Goal: Task Accomplishment & Management: Use online tool/utility

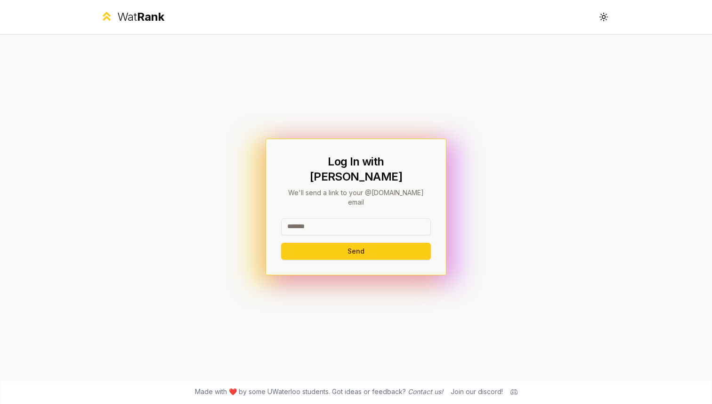
click at [305, 218] on input at bounding box center [356, 226] width 150 height 17
type input "*****"
click at [298, 243] on button "Send" at bounding box center [356, 251] width 150 height 17
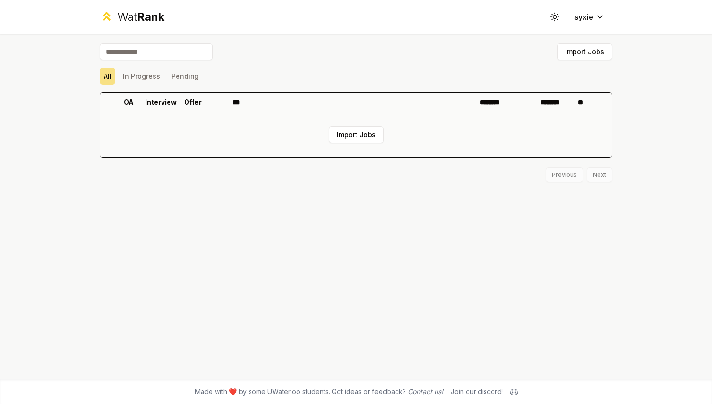
click at [348, 144] on td "Import Jobs" at bounding box center [356, 134] width 512 height 45
click at [340, 135] on button "Import Jobs" at bounding box center [356, 134] width 55 height 17
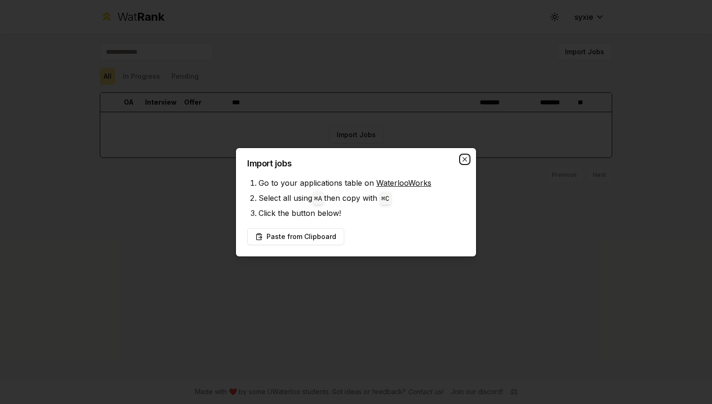
click at [467, 157] on icon "button" at bounding box center [465, 159] width 8 height 8
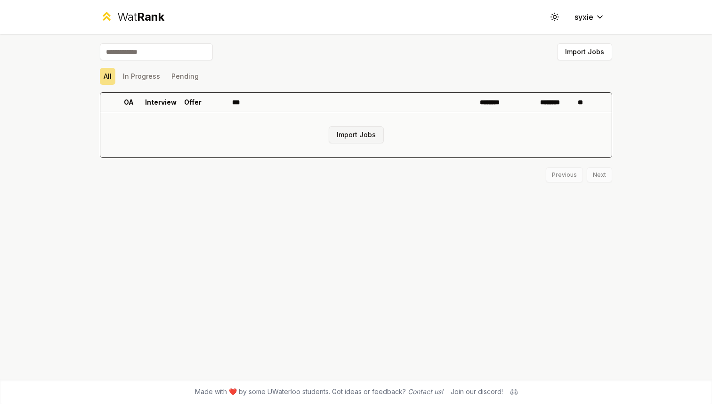
click at [354, 135] on button "Import Jobs" at bounding box center [356, 134] width 55 height 17
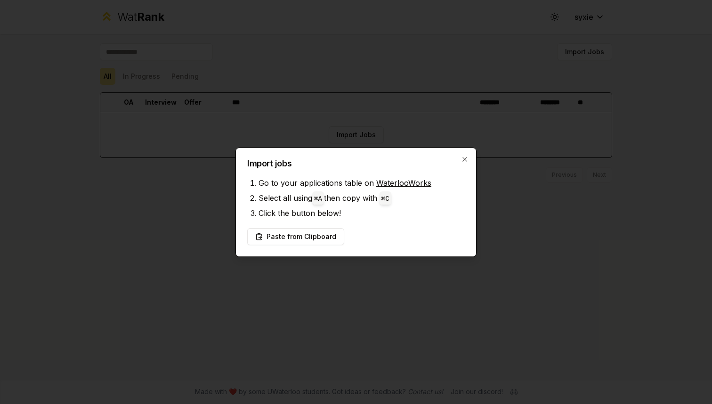
click at [383, 183] on link "WaterlooWorks" at bounding box center [403, 182] width 55 height 9
click at [297, 240] on button "Paste from Clipboard" at bounding box center [295, 236] width 97 height 17
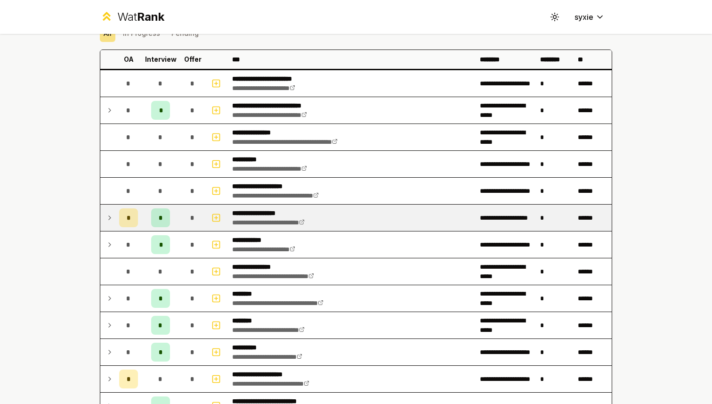
scroll to position [48, 0]
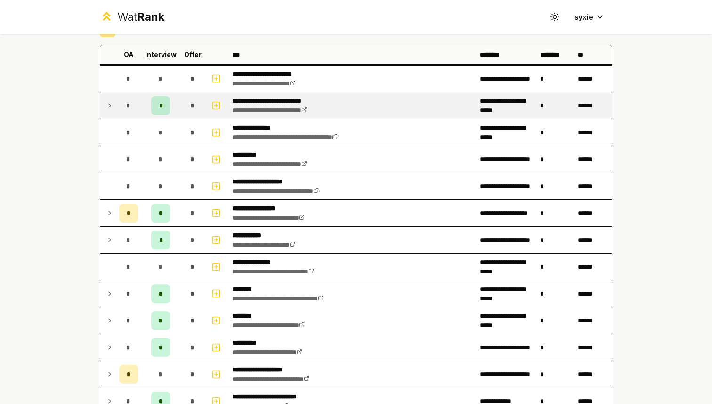
click at [109, 107] on icon at bounding box center [110, 106] width 2 height 4
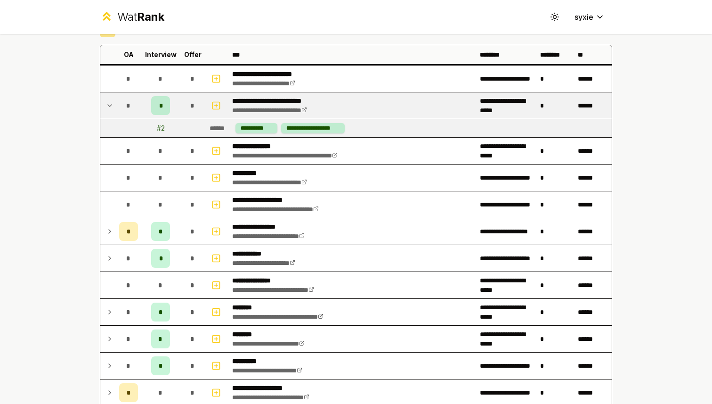
click at [159, 127] on div "# 2" at bounding box center [161, 127] width 8 height 9
click at [162, 130] on div "# 2" at bounding box center [161, 127] width 8 height 9
click at [161, 109] on span "*" at bounding box center [160, 105] width 3 height 9
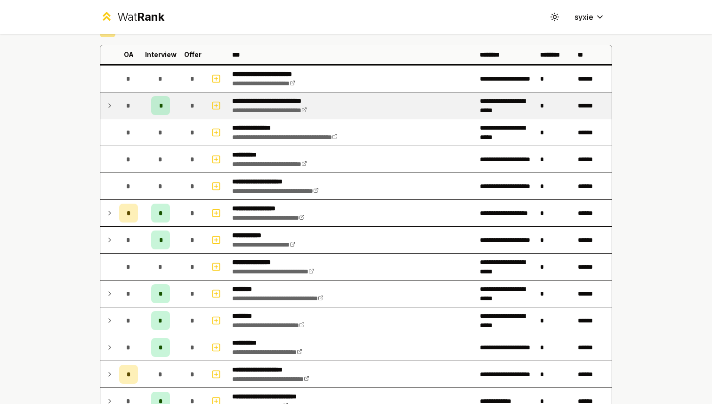
click at [161, 109] on span "*" at bounding box center [160, 105] width 3 height 9
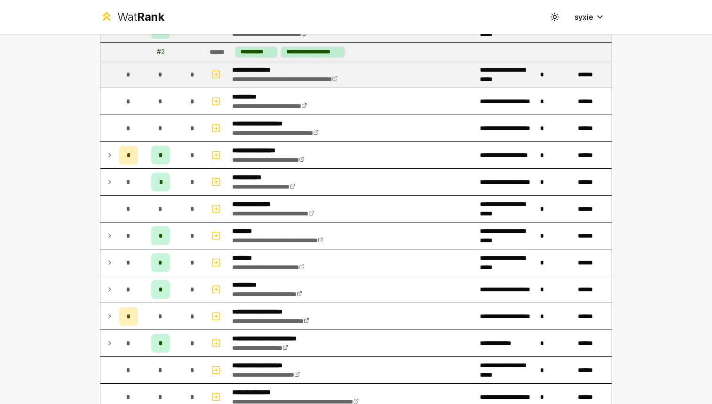
scroll to position [124, 0]
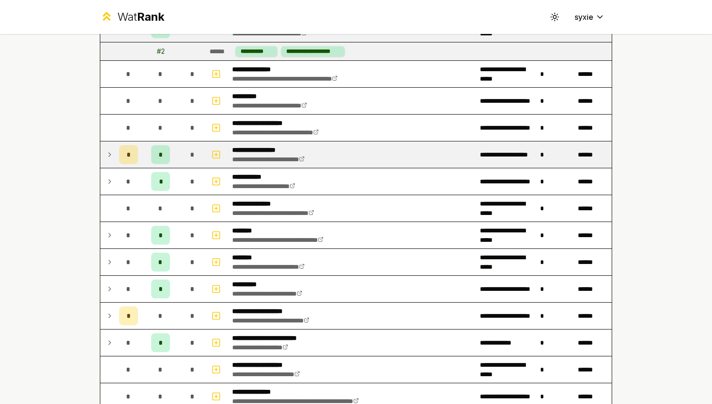
click at [109, 153] on icon at bounding box center [110, 155] width 2 height 4
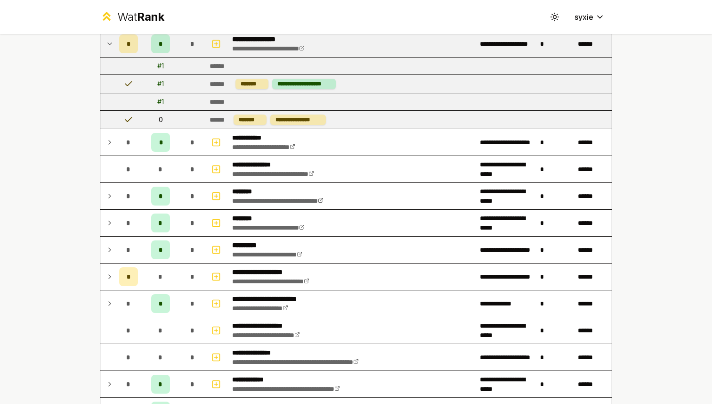
scroll to position [235, 0]
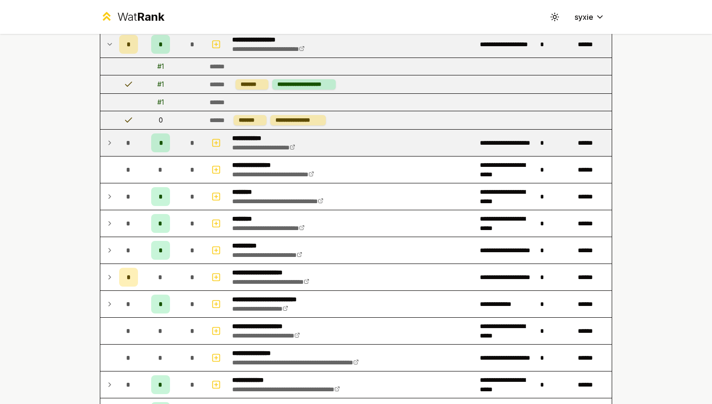
click at [108, 141] on icon at bounding box center [110, 142] width 8 height 11
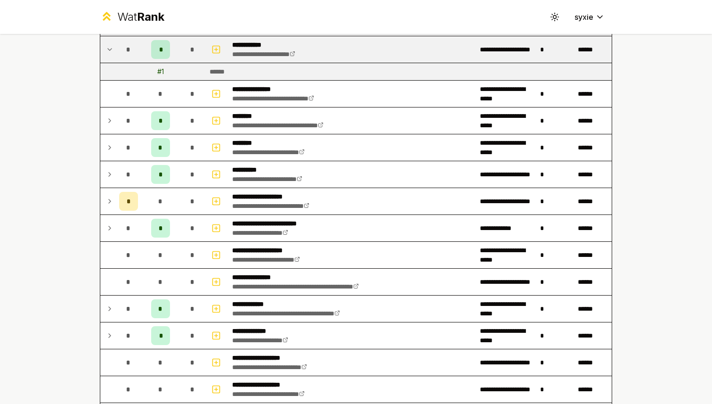
scroll to position [330, 0]
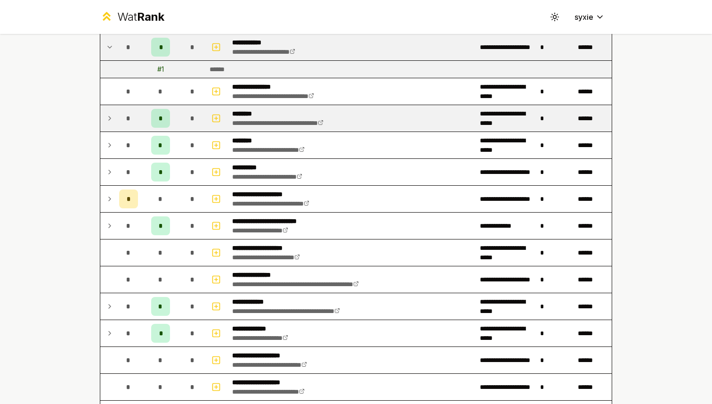
click at [108, 125] on td at bounding box center [107, 118] width 15 height 26
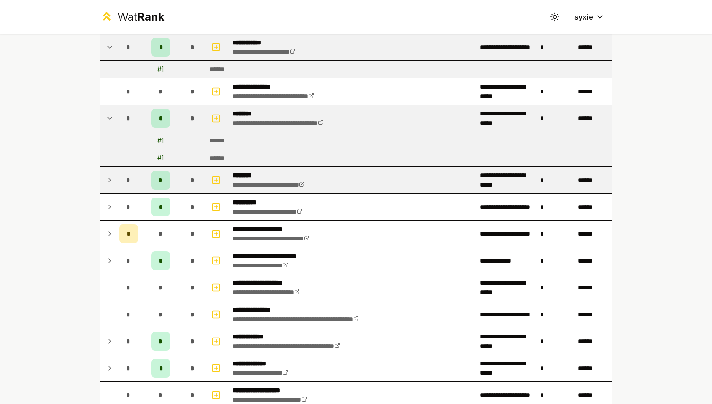
click at [114, 188] on td at bounding box center [107, 180] width 15 height 26
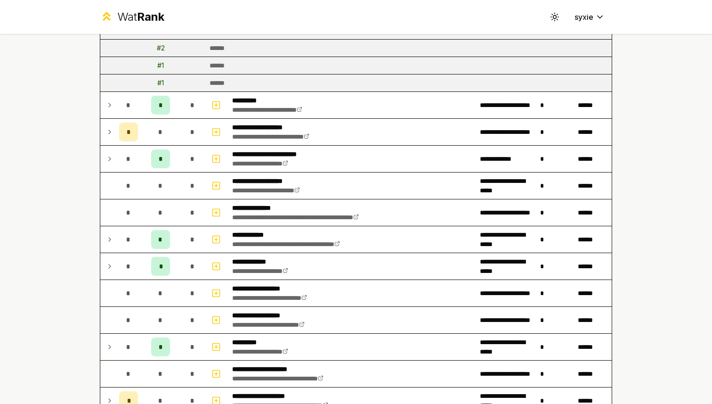
scroll to position [514, 0]
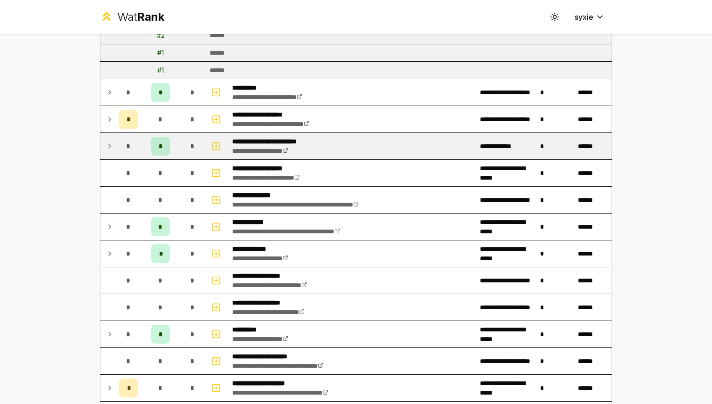
click at [110, 151] on icon at bounding box center [110, 145] width 8 height 11
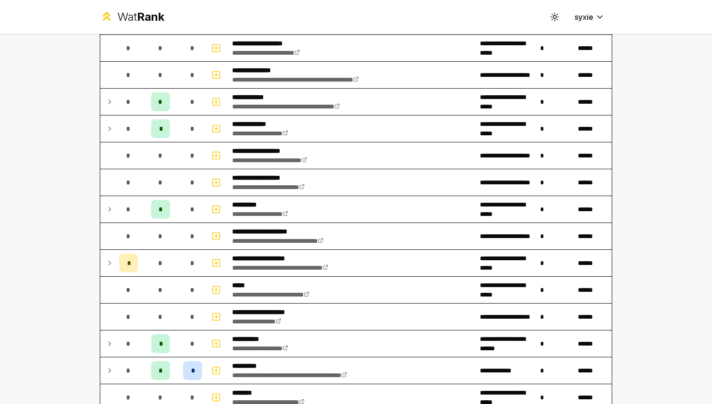
scroll to position [675, 0]
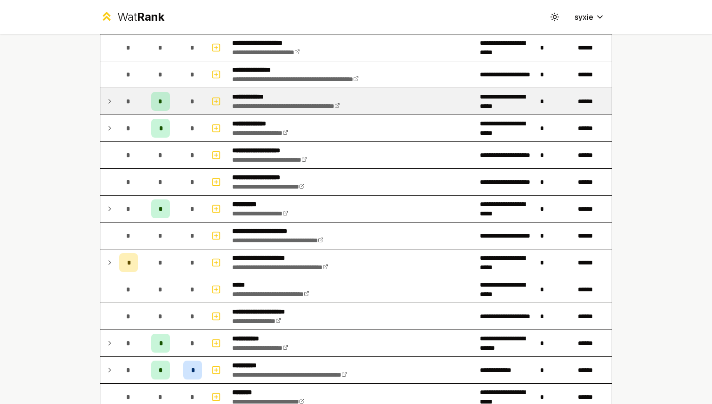
click at [113, 104] on icon at bounding box center [110, 101] width 8 height 11
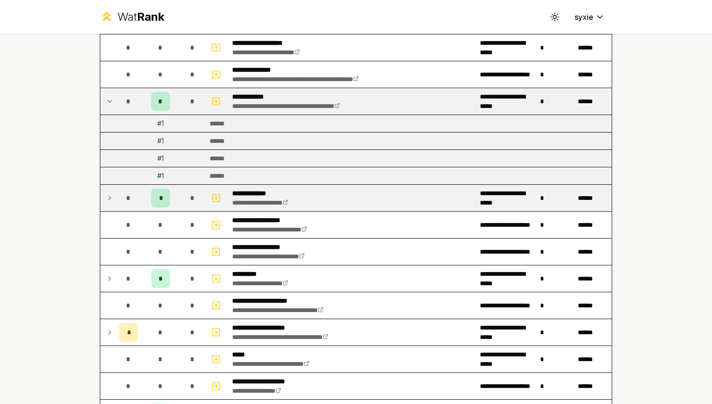
click at [117, 199] on td "*" at bounding box center [128, 198] width 26 height 26
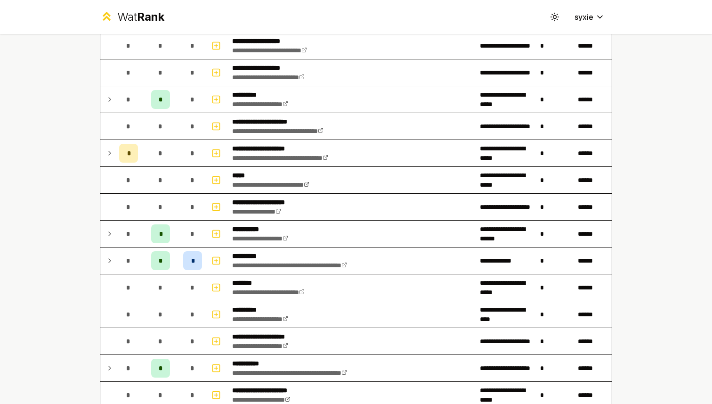
scroll to position [875, 0]
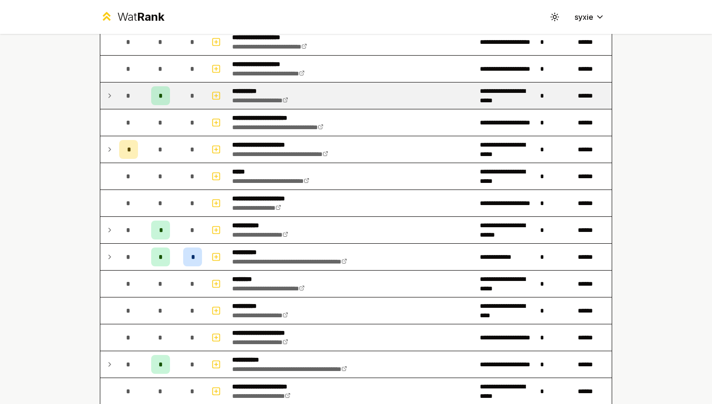
click at [112, 97] on icon at bounding box center [110, 95] width 8 height 11
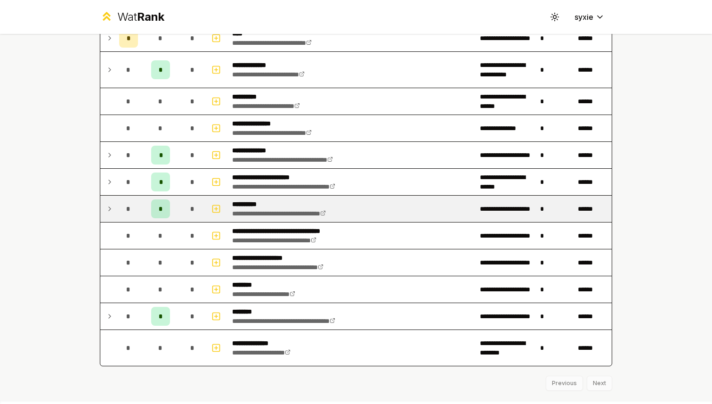
scroll to position [1418, 0]
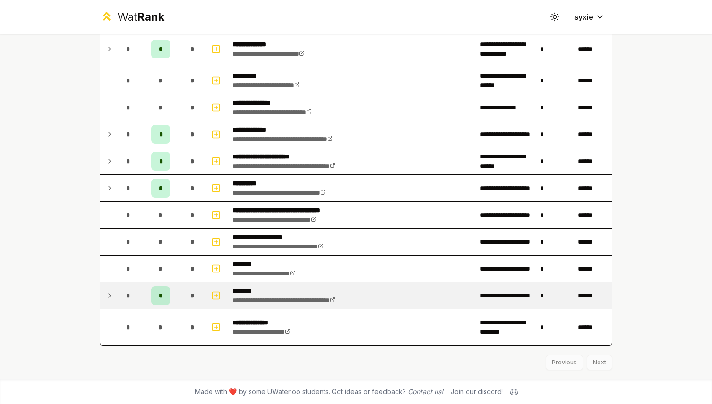
click at [118, 295] on td "*" at bounding box center [128, 295] width 26 height 26
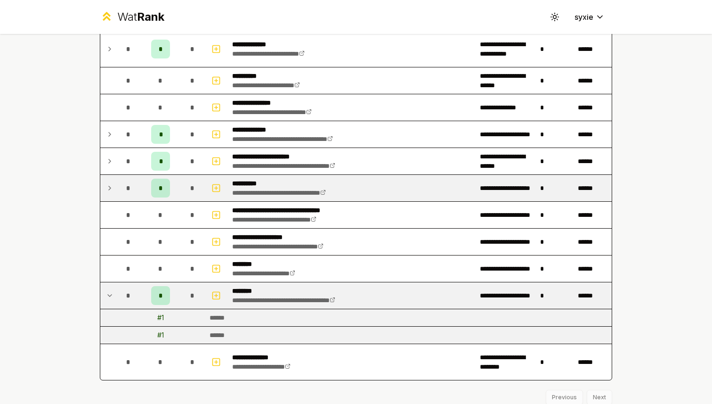
click at [110, 190] on icon at bounding box center [110, 187] width 8 height 11
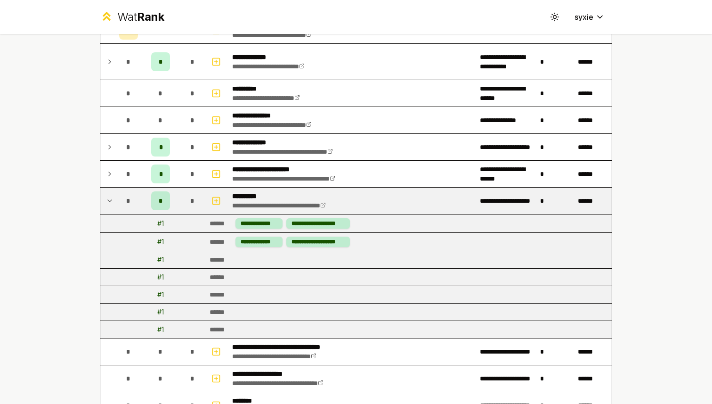
scroll to position [1400, 0]
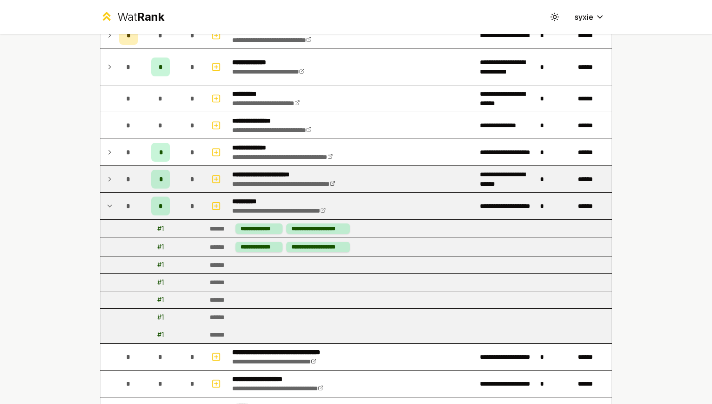
click at [111, 181] on icon at bounding box center [110, 178] width 8 height 11
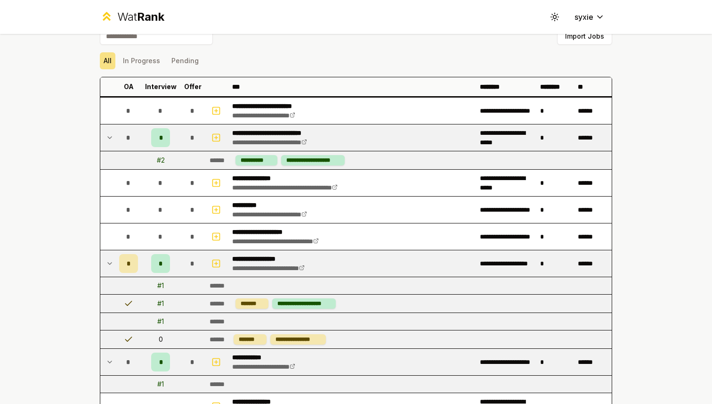
scroll to position [0, 0]
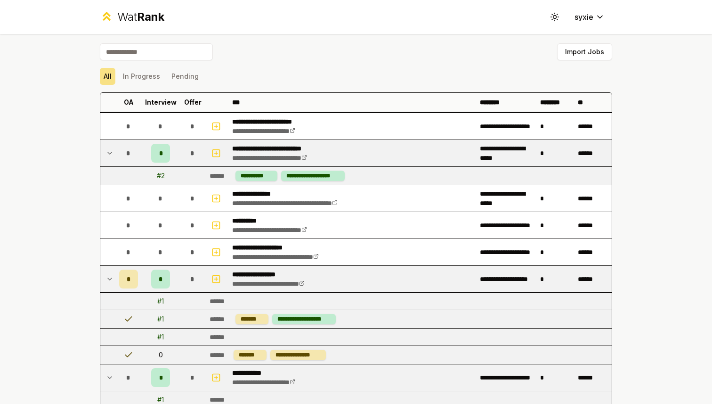
click at [112, 278] on icon at bounding box center [110, 278] width 8 height 11
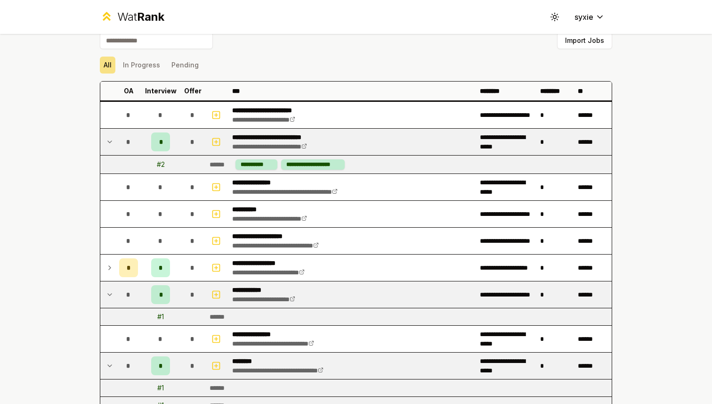
scroll to position [13, 0]
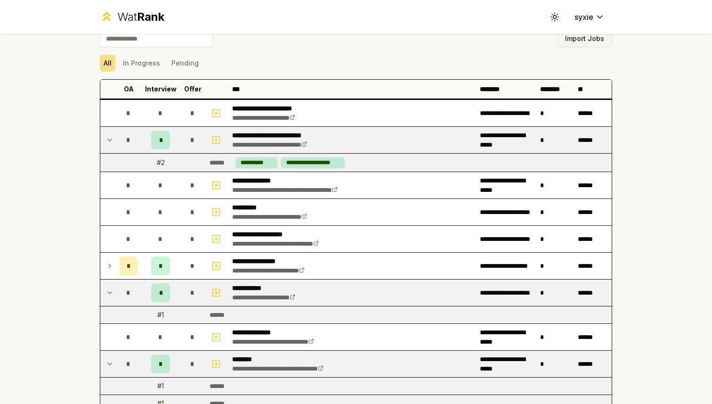
click at [573, 41] on button "Import Jobs" at bounding box center [584, 38] width 55 height 17
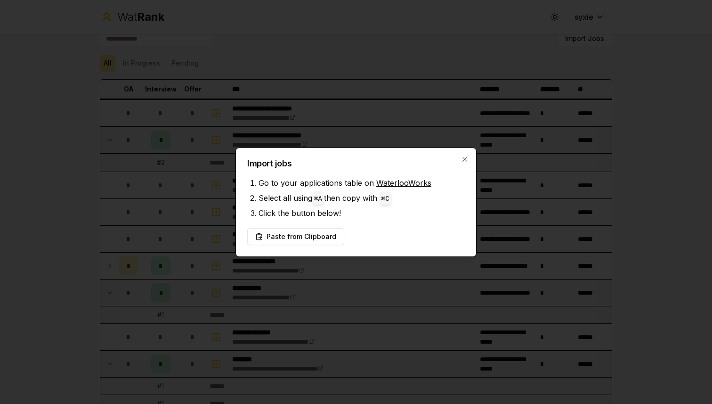
click at [490, 66] on div at bounding box center [356, 202] width 712 height 404
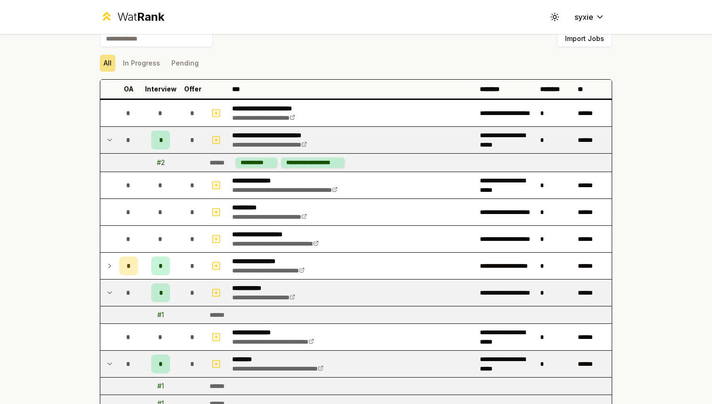
scroll to position [10, 0]
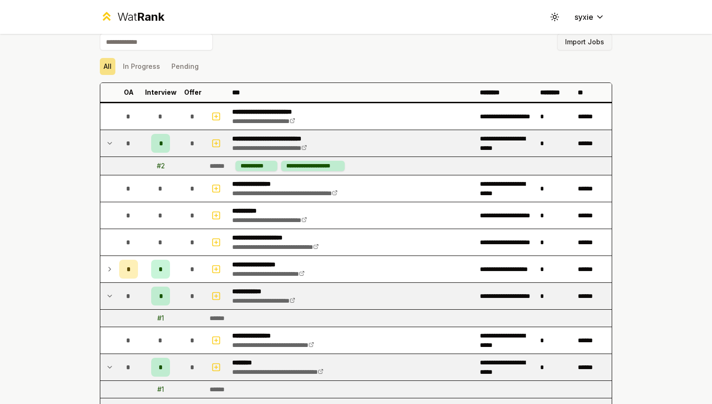
click at [581, 45] on button "Import Jobs" at bounding box center [584, 41] width 55 height 17
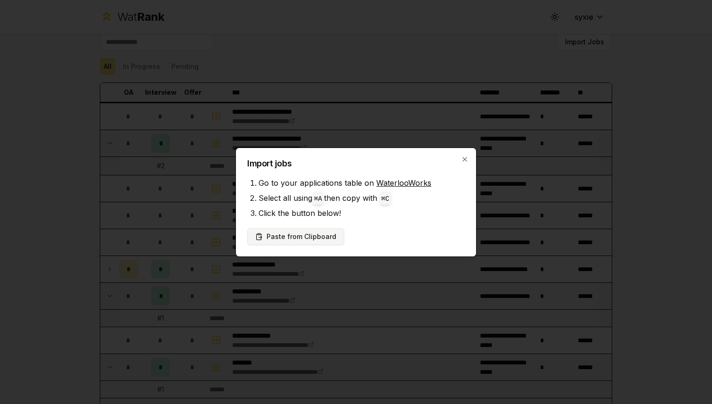
click at [284, 237] on button "Paste from Clipboard" at bounding box center [295, 236] width 97 height 17
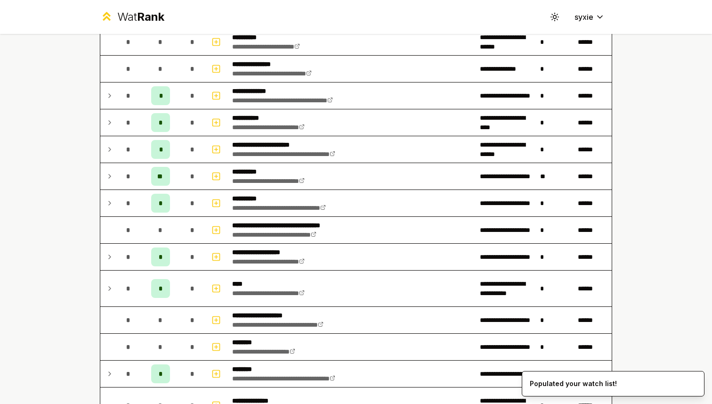
scroll to position [1363, 0]
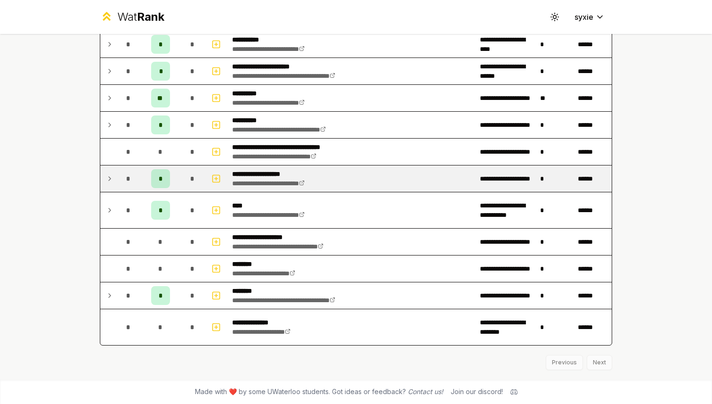
click at [114, 187] on td at bounding box center [107, 178] width 15 height 26
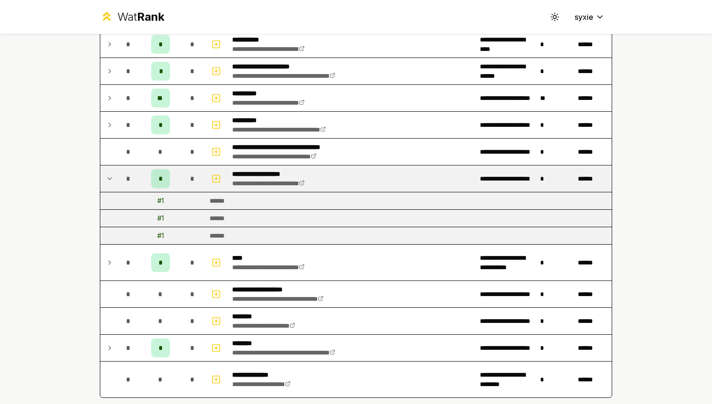
scroll to position [1415, 0]
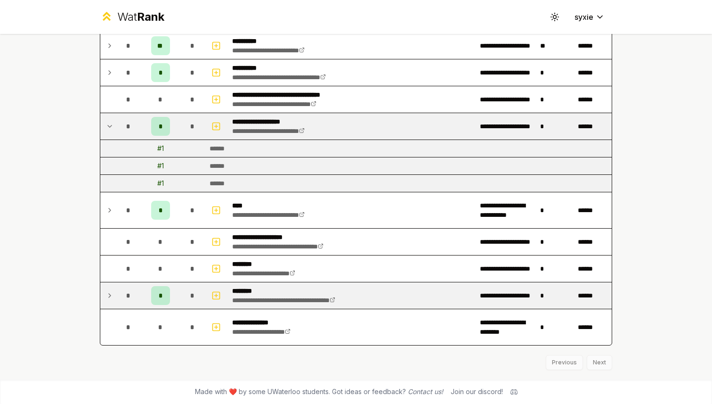
click at [110, 286] on td at bounding box center [107, 295] width 15 height 26
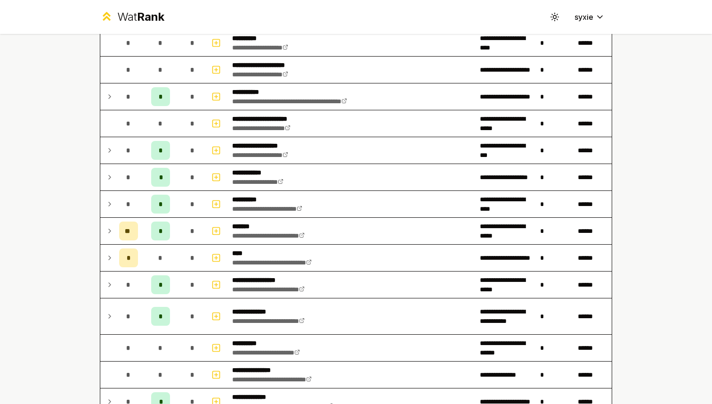
scroll to position [973, 0]
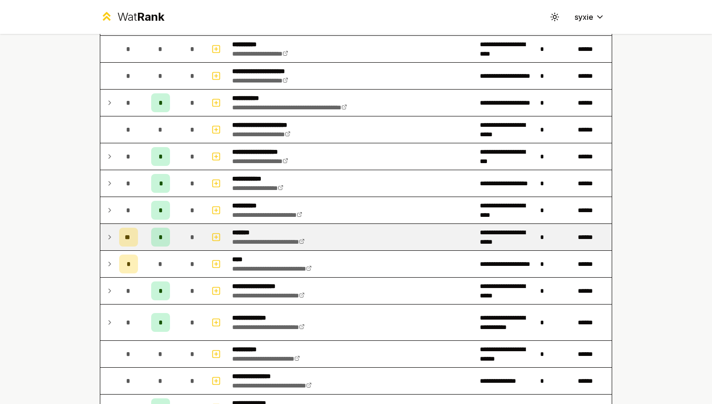
click at [109, 233] on icon at bounding box center [110, 236] width 8 height 11
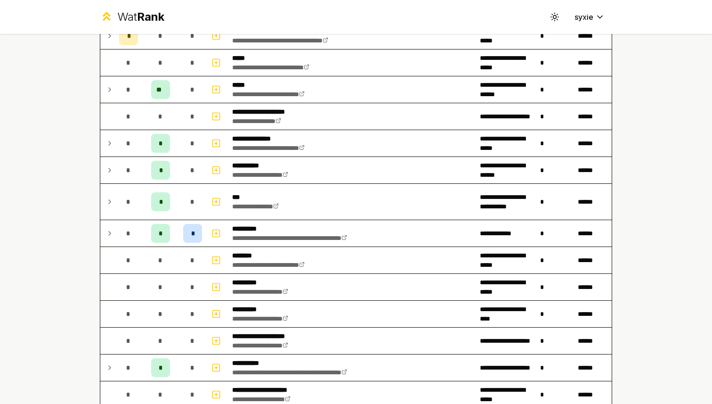
scroll to position [706, 0]
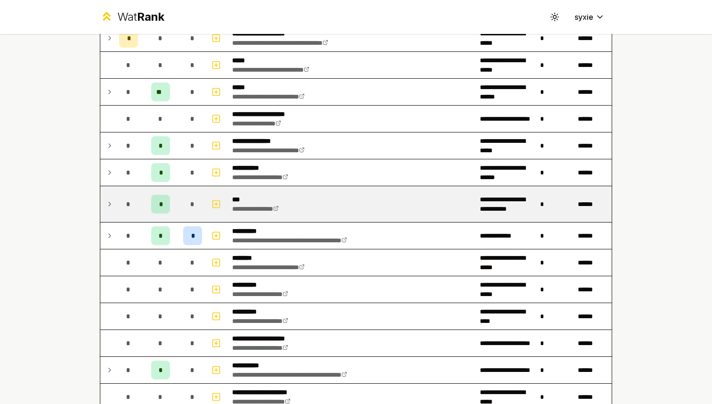
click at [109, 205] on icon at bounding box center [110, 204] width 2 height 4
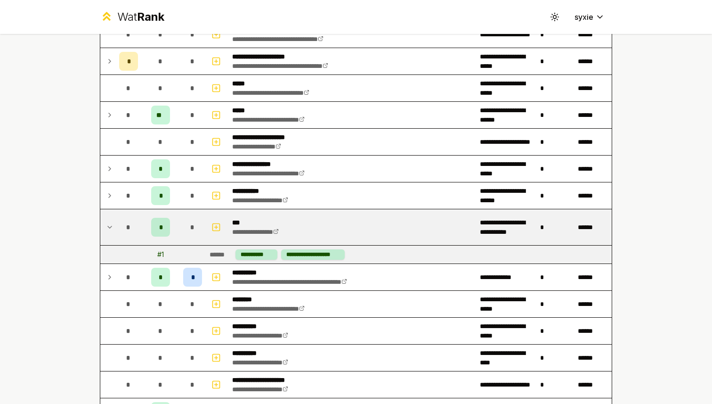
scroll to position [678, 0]
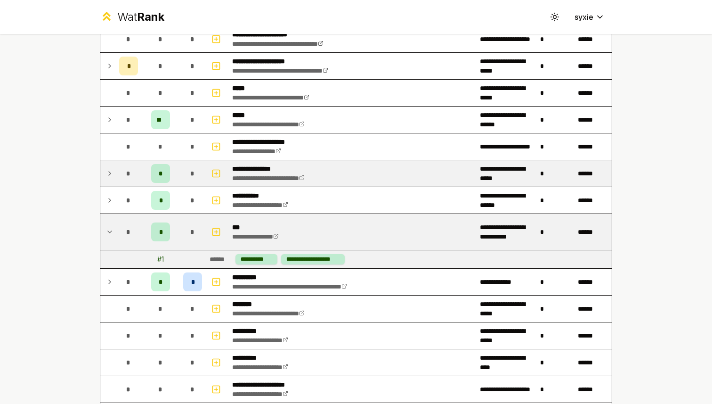
click at [105, 183] on td at bounding box center [107, 173] width 15 height 26
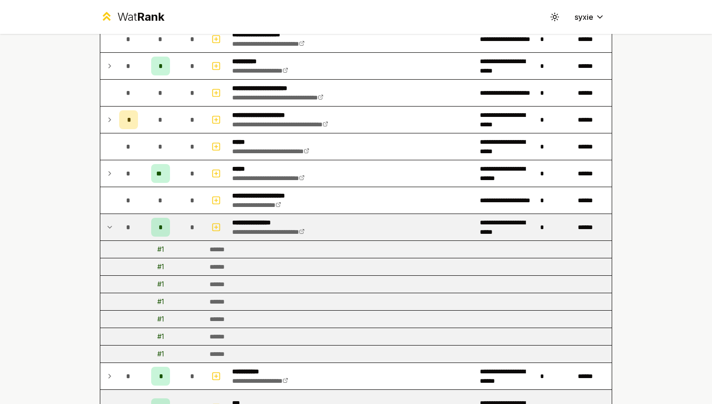
scroll to position [620, 0]
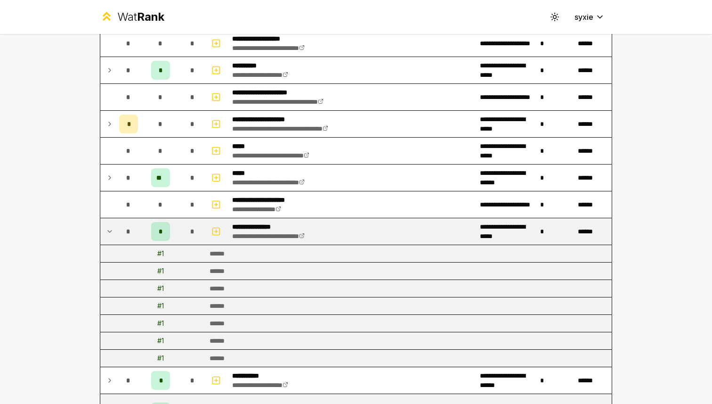
click at [105, 183] on td at bounding box center [107, 177] width 15 height 26
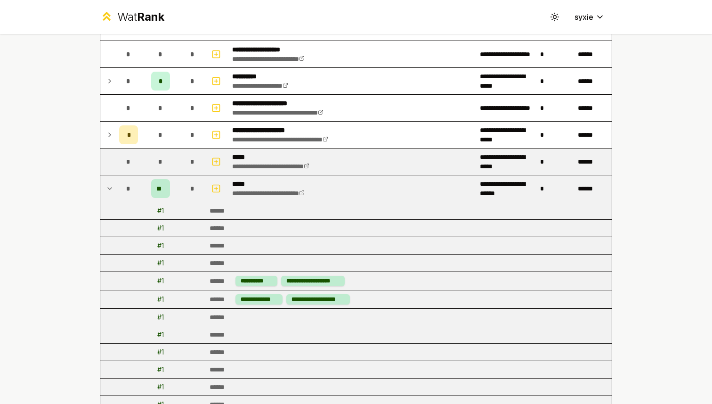
scroll to position [614, 0]
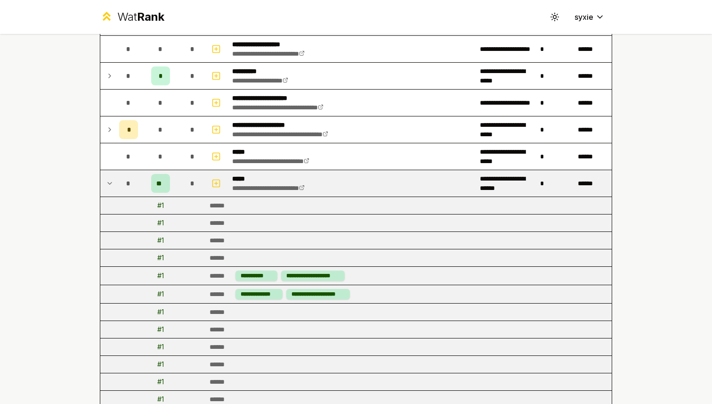
click at [106, 176] on td at bounding box center [107, 183] width 15 height 26
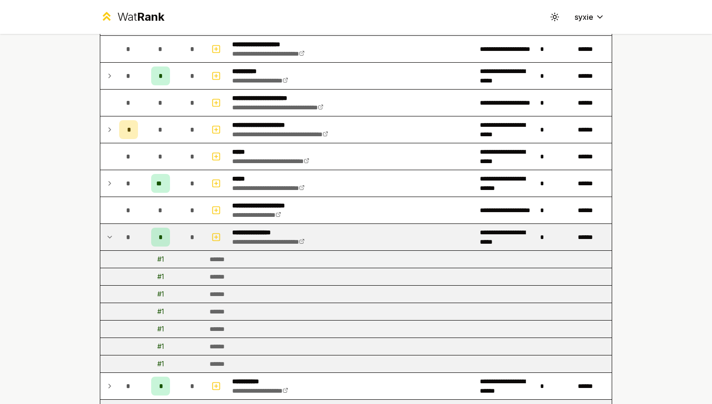
click at [106, 239] on icon at bounding box center [110, 236] width 8 height 11
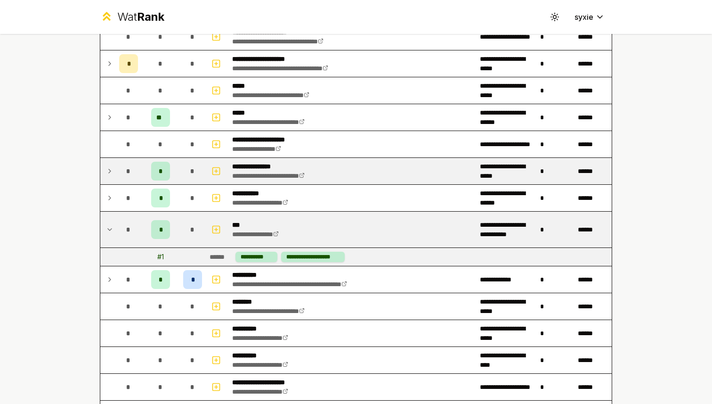
scroll to position [700, 0]
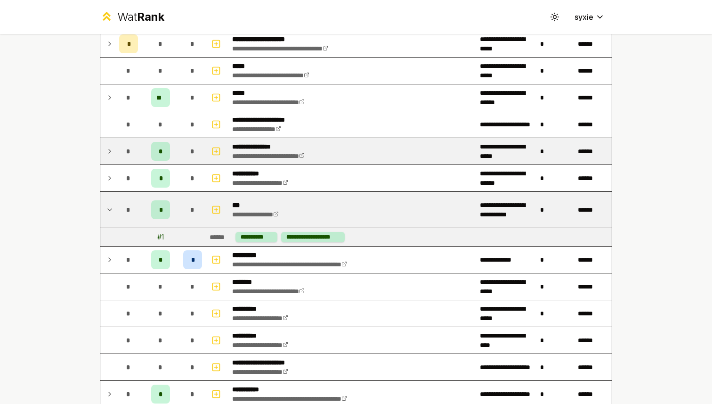
click at [107, 203] on td at bounding box center [107, 210] width 15 height 36
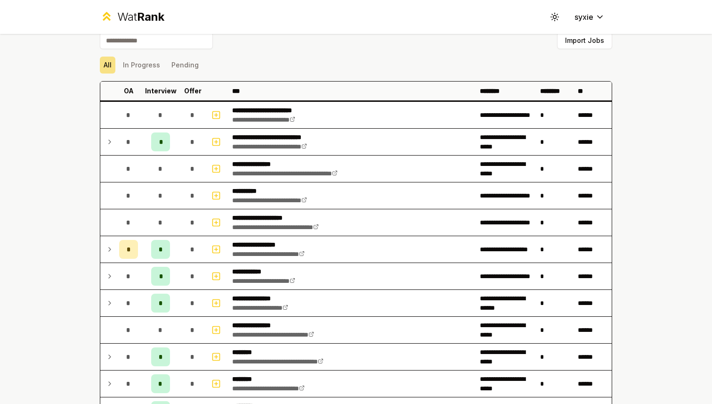
scroll to position [14, 0]
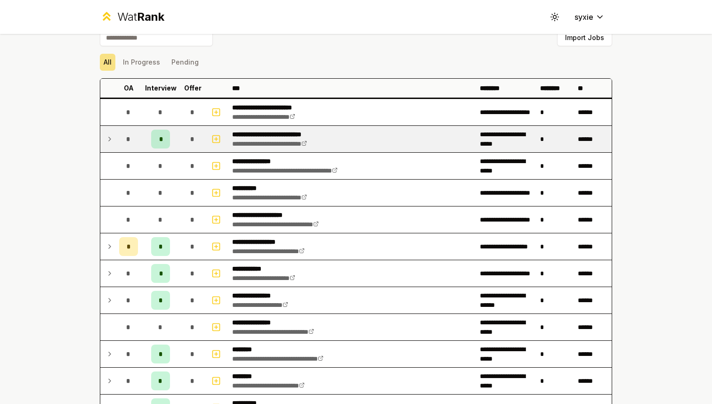
click at [106, 140] on icon at bounding box center [110, 138] width 8 height 11
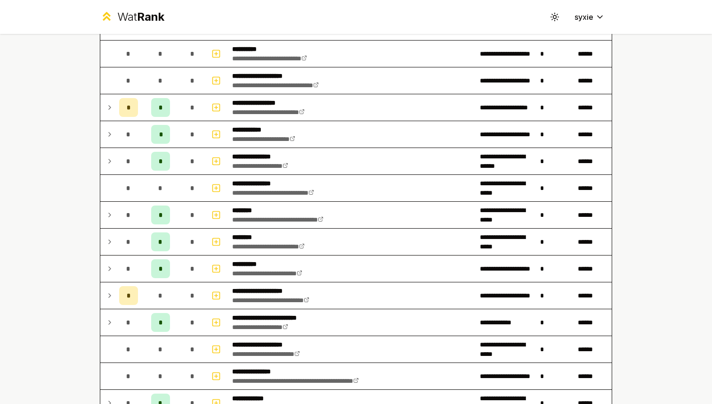
scroll to position [163, 0]
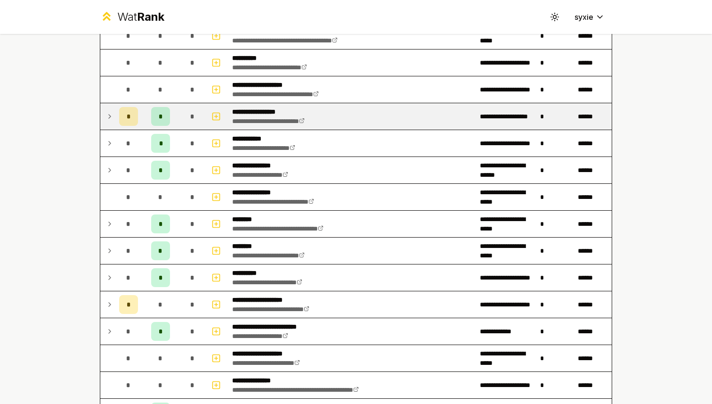
click at [109, 114] on icon at bounding box center [110, 116] width 8 height 11
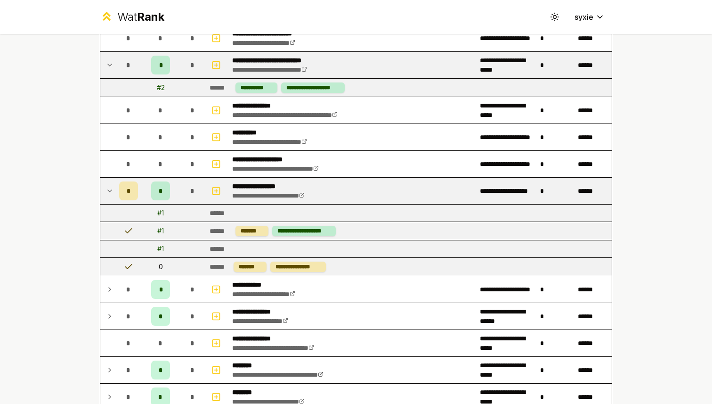
scroll to position [85, 0]
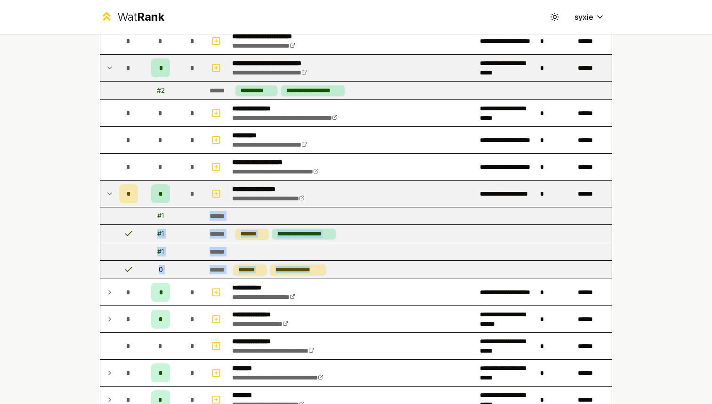
drag, startPoint x: 207, startPoint y: 217, endPoint x: 366, endPoint y: 271, distance: 167.3
click at [366, 271] on td "**********" at bounding box center [409, 269] width 406 height 18
drag, startPoint x: 366, startPoint y: 271, endPoint x: 144, endPoint y: 215, distance: 228.8
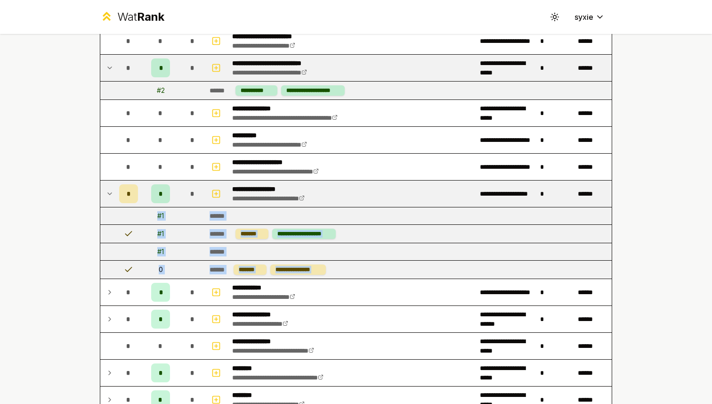
click at [144, 215] on td "# 1" at bounding box center [161, 215] width 38 height 17
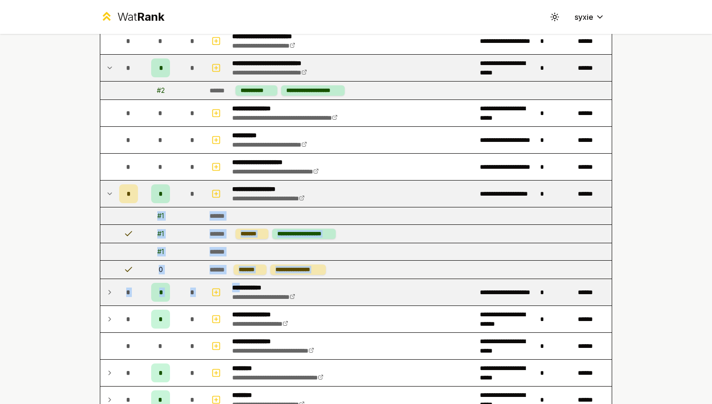
drag, startPoint x: 144, startPoint y: 215, endPoint x: 359, endPoint y: 279, distance: 224.6
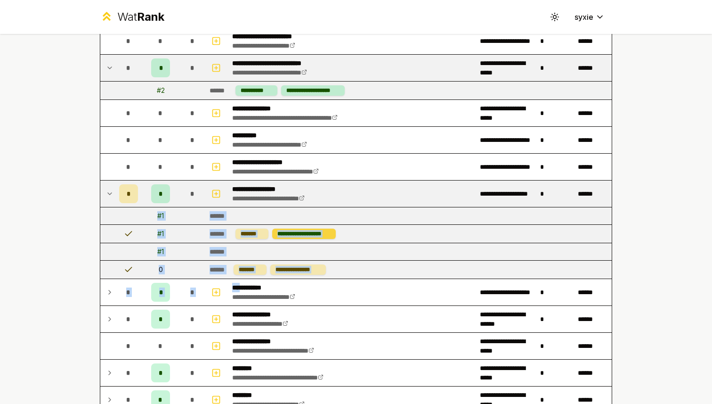
click at [332, 237] on div "**********" at bounding box center [304, 233] width 64 height 10
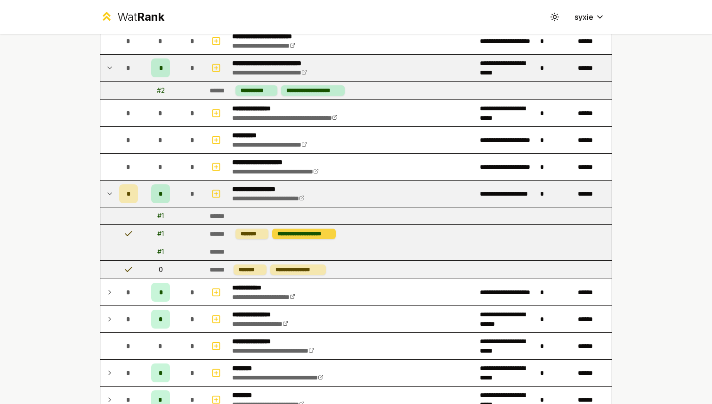
click at [332, 237] on div "**********" at bounding box center [304, 233] width 64 height 10
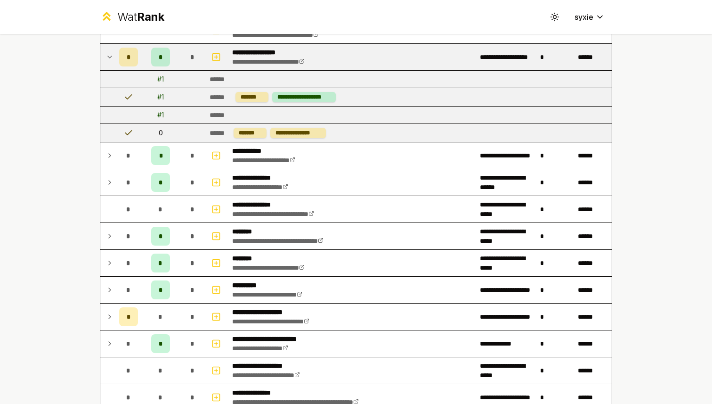
scroll to position [228, 0]
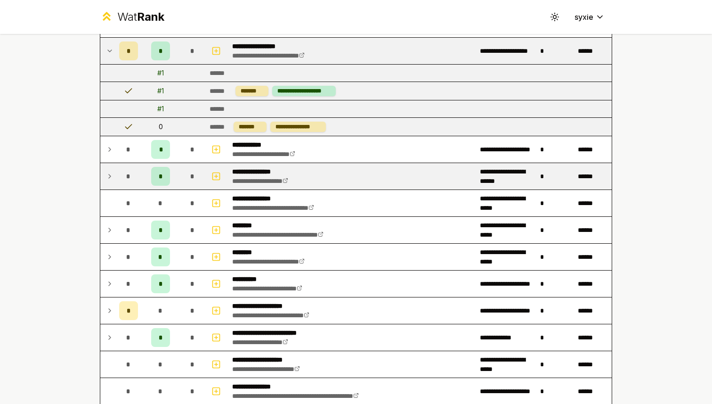
click at [113, 172] on icon at bounding box center [110, 176] width 8 height 11
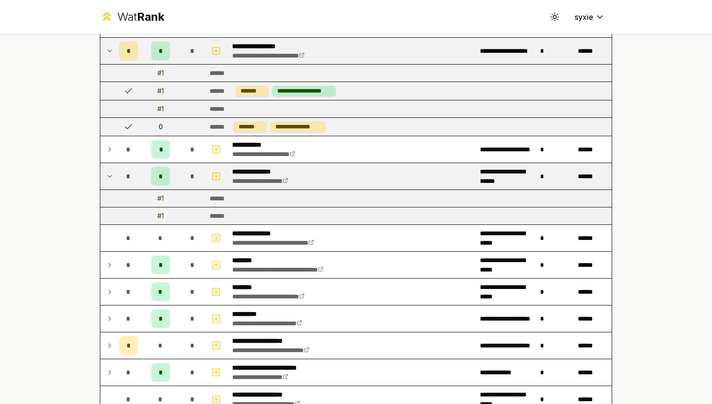
click at [113, 178] on icon at bounding box center [110, 176] width 8 height 11
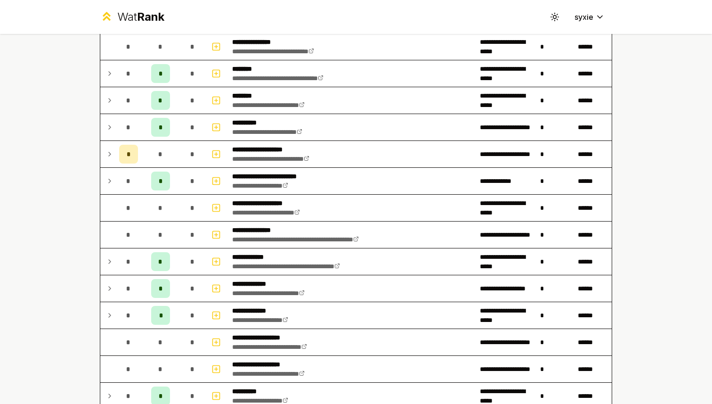
scroll to position [398, 0]
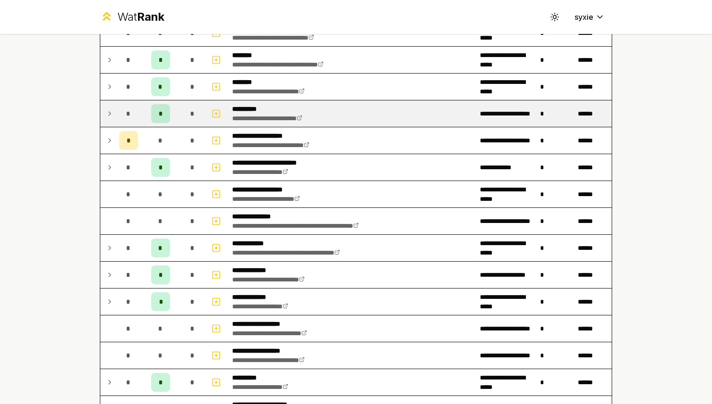
click at [111, 109] on icon at bounding box center [110, 113] width 8 height 11
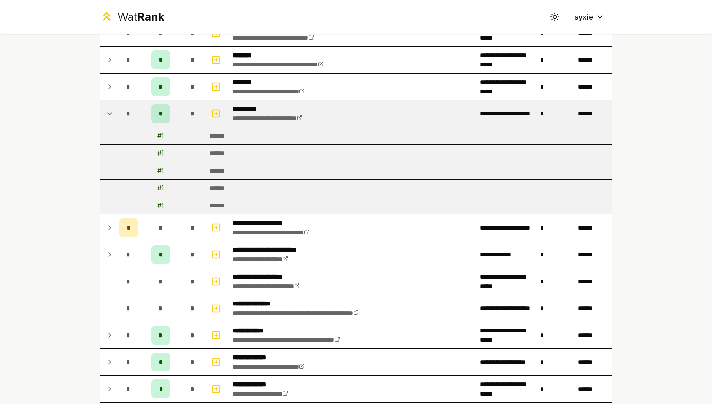
click at [111, 109] on icon at bounding box center [110, 113] width 8 height 11
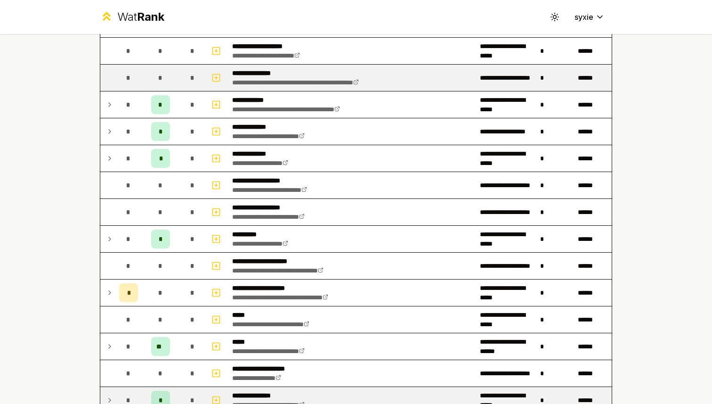
scroll to position [549, 0]
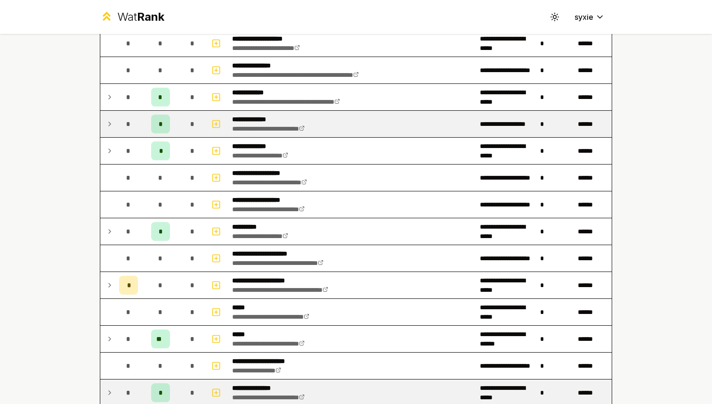
click at [110, 124] on icon at bounding box center [110, 124] width 2 height 4
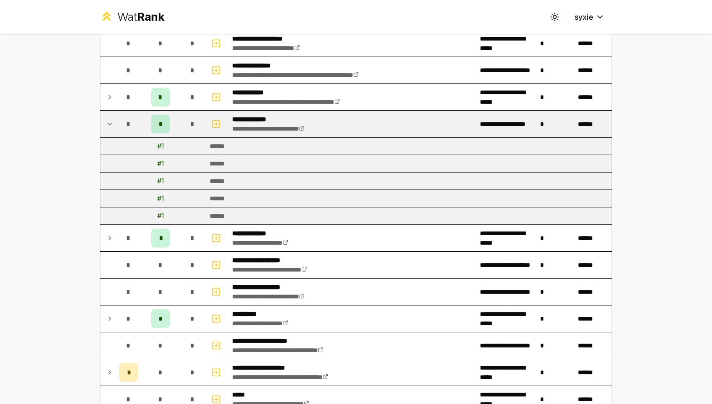
click at [110, 124] on icon at bounding box center [110, 124] width 4 height 2
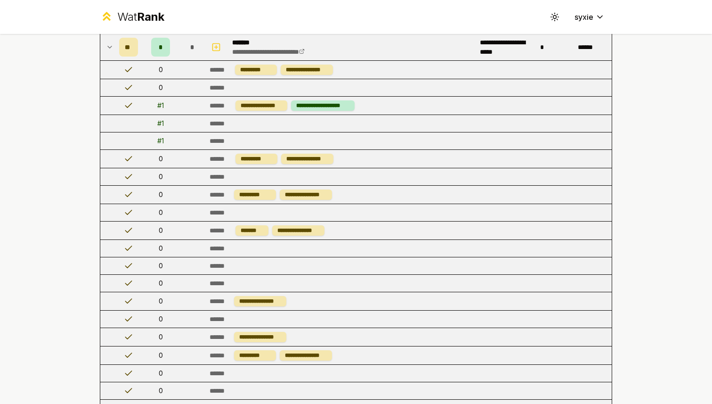
scroll to position [1253, 0]
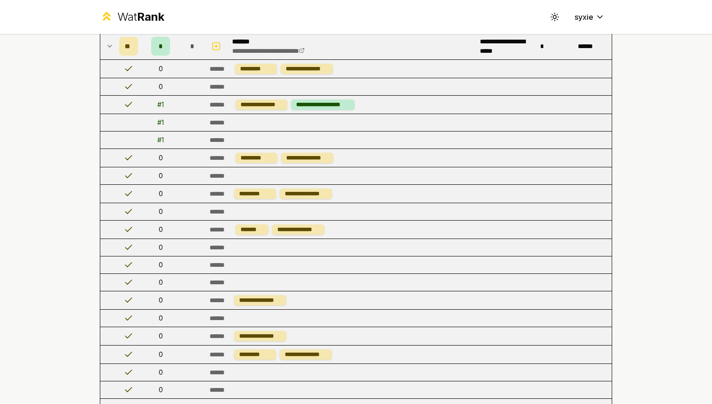
click at [110, 45] on icon at bounding box center [110, 46] width 8 height 11
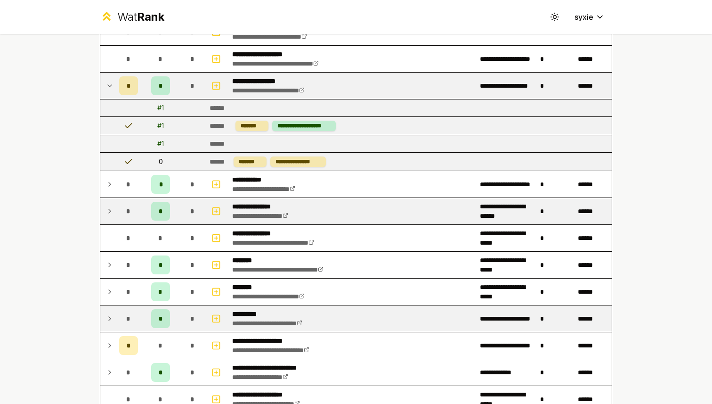
scroll to position [0, 0]
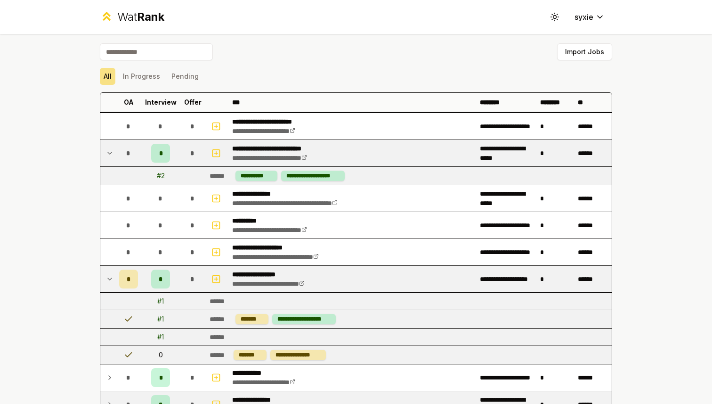
click at [113, 151] on icon at bounding box center [110, 152] width 8 height 11
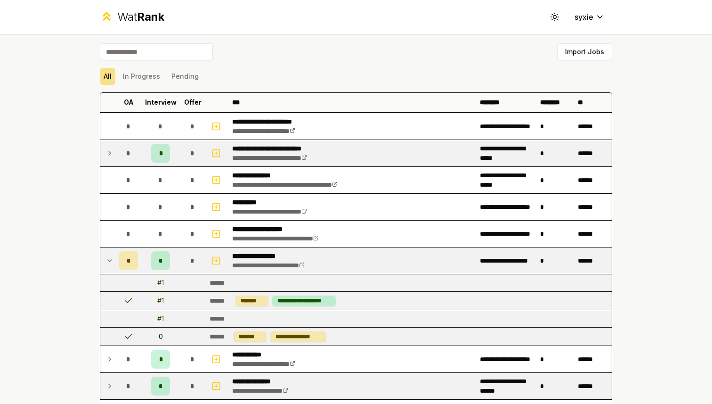
click at [109, 260] on icon at bounding box center [110, 261] width 4 height 2
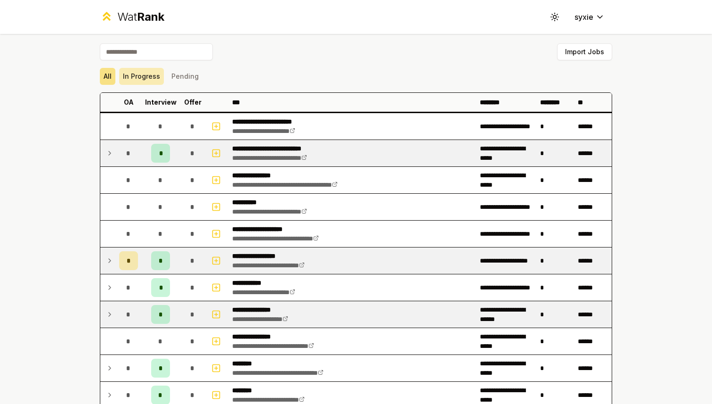
click at [133, 79] on button "In Progress" at bounding box center [141, 76] width 45 height 17
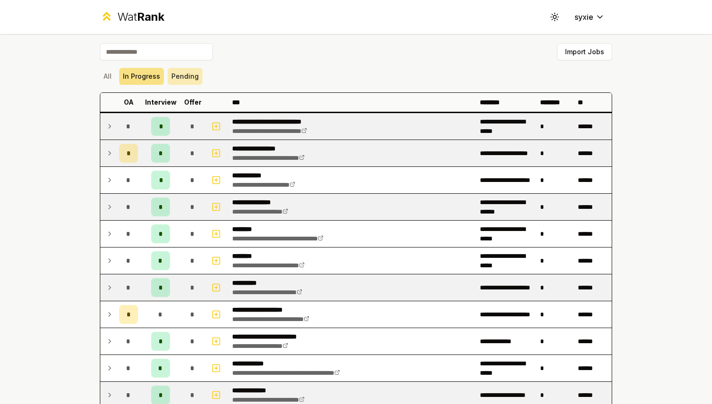
click at [170, 74] on button "Pending" at bounding box center [185, 76] width 35 height 17
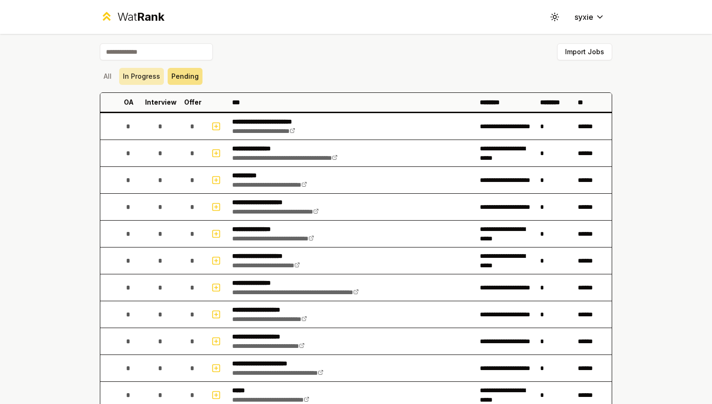
click at [137, 74] on button "In Progress" at bounding box center [141, 76] width 45 height 17
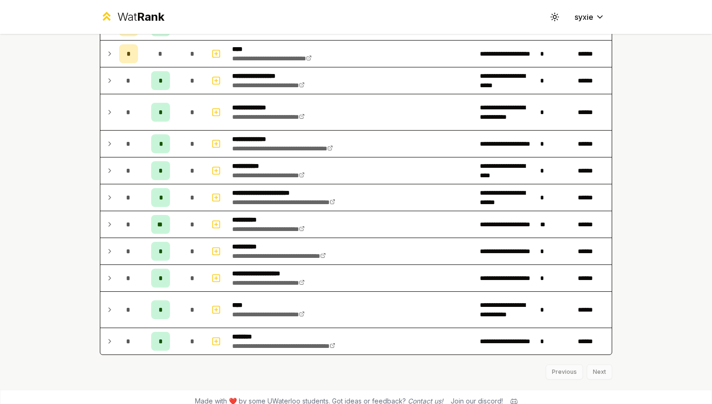
scroll to position [736, 0]
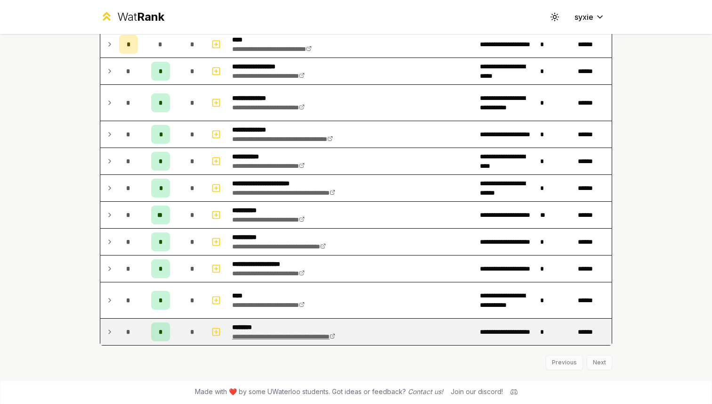
click at [310, 334] on link "**********" at bounding box center [283, 336] width 103 height 7
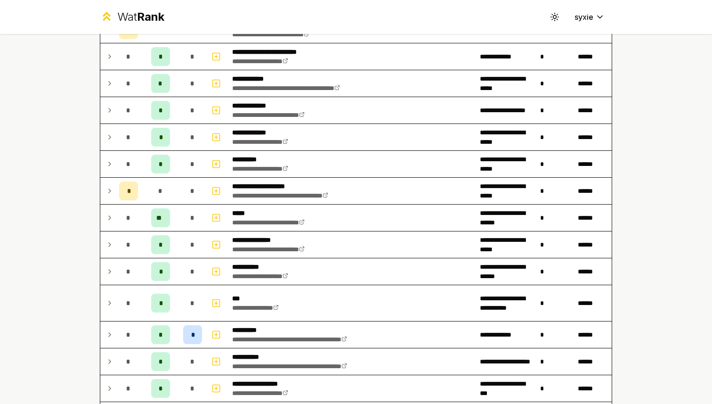
scroll to position [0, 0]
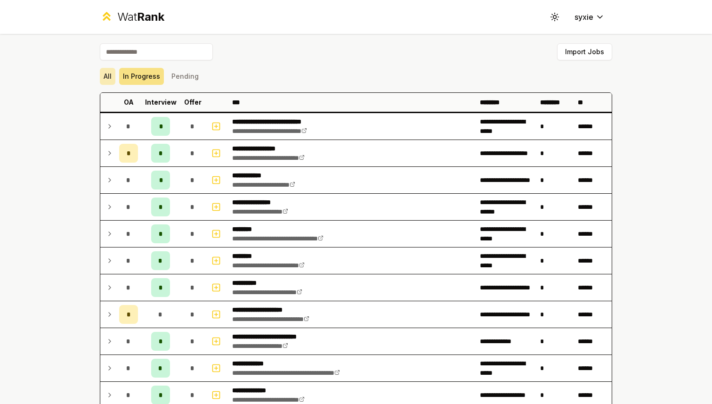
click at [104, 72] on button "All" at bounding box center [108, 76] width 16 height 17
